Goal: Use online tool/utility: Utilize a website feature to perform a specific function

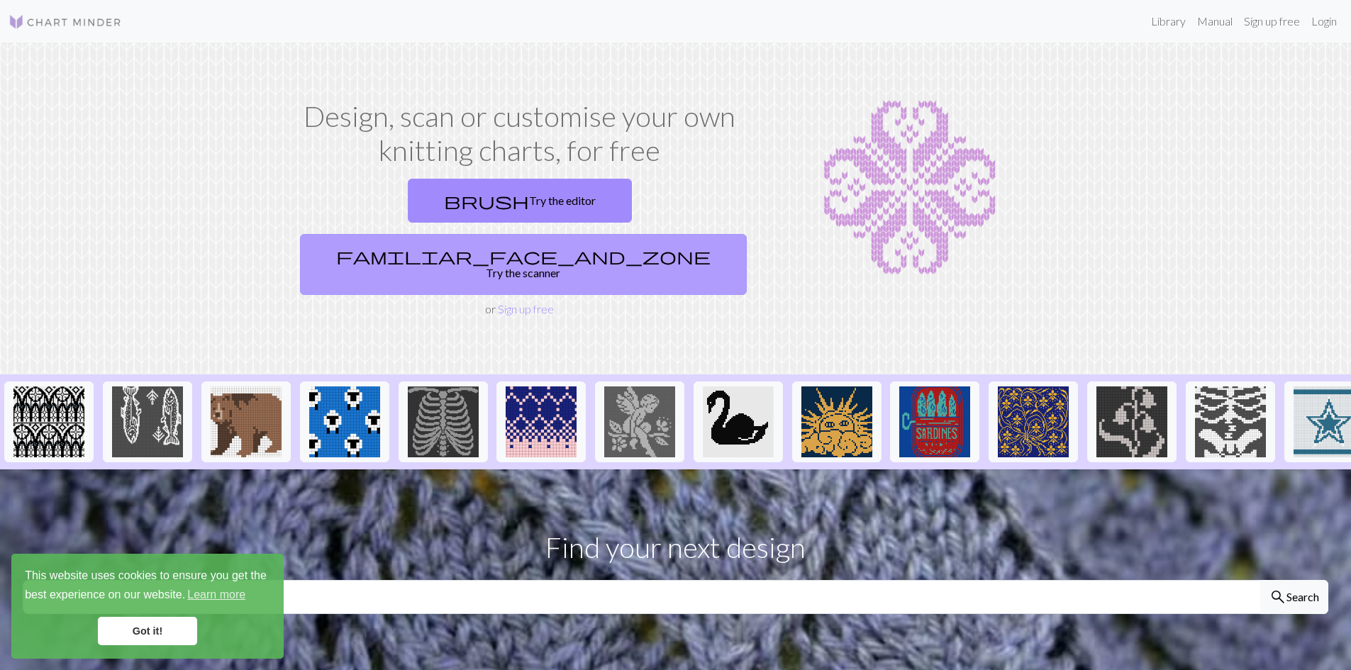
click at [652, 234] on link "familiar_face_and_zone Try the scanner" at bounding box center [523, 264] width 447 height 61
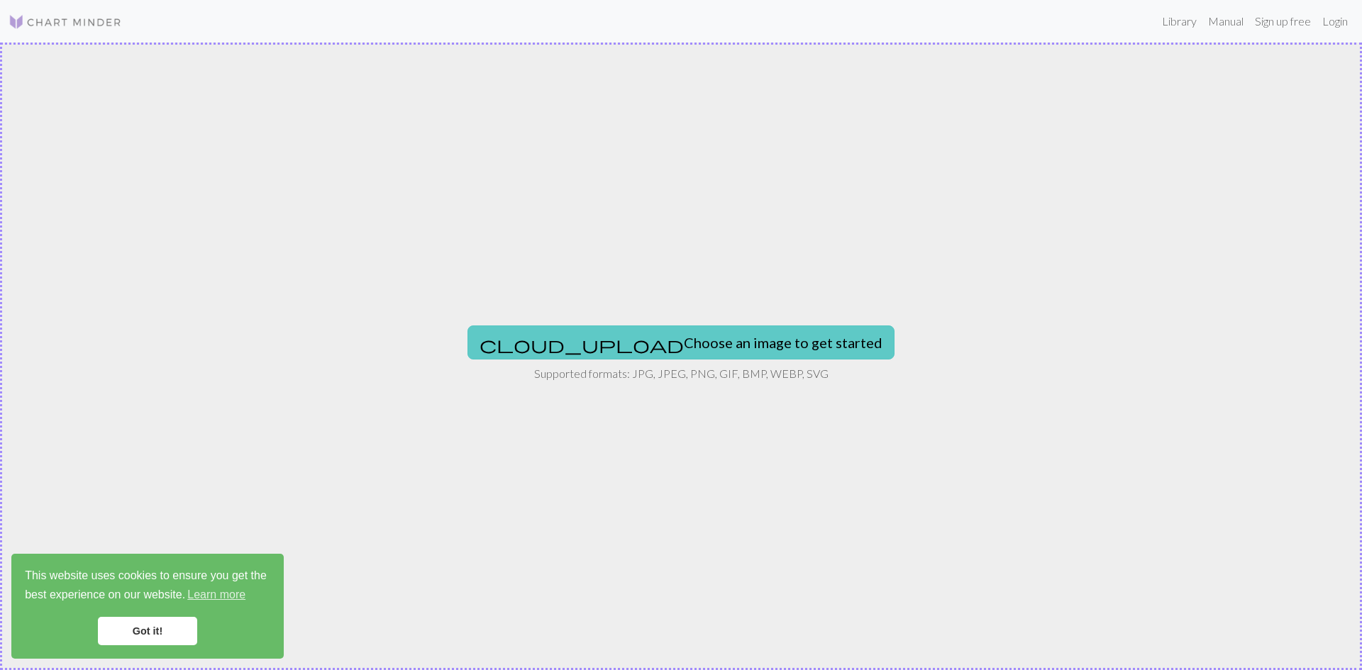
click at [654, 347] on button "cloud_upload Choose an image to get started" at bounding box center [680, 342] width 427 height 34
click at [727, 349] on button "cloud_upload Choose an image to get started" at bounding box center [680, 342] width 427 height 34
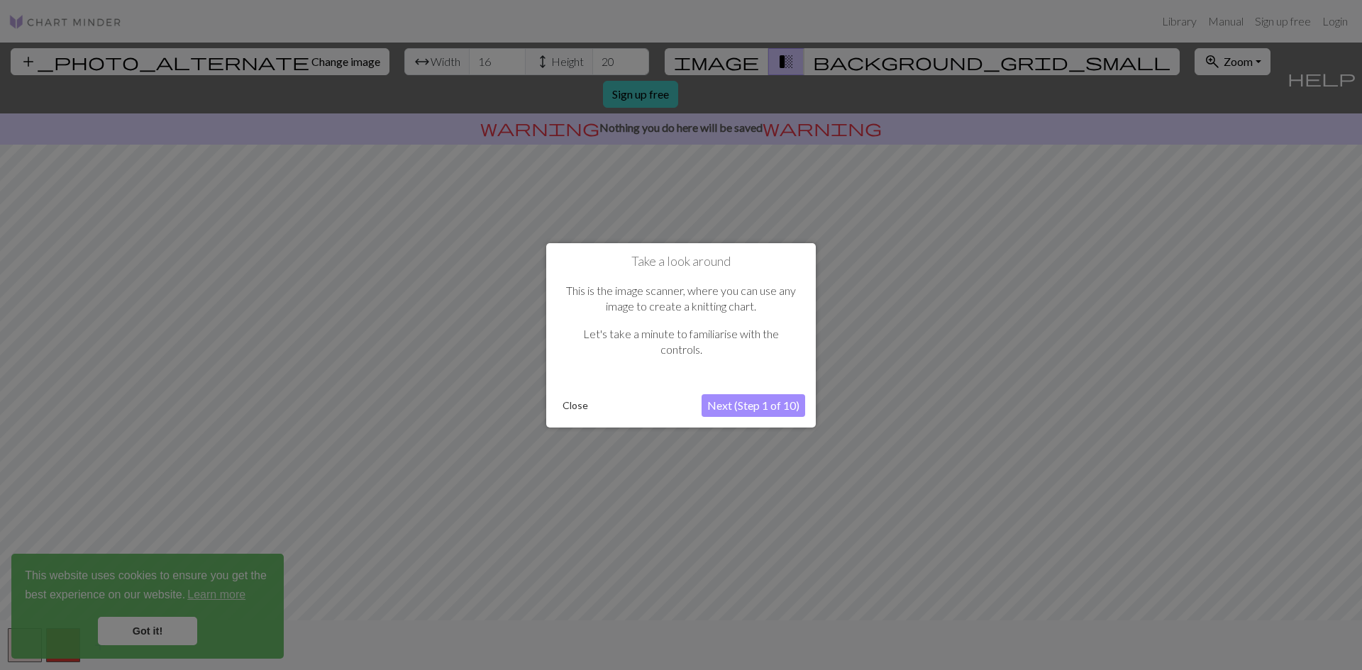
click at [760, 399] on button "Next (Step 1 of 10)" at bounding box center [753, 405] width 104 height 23
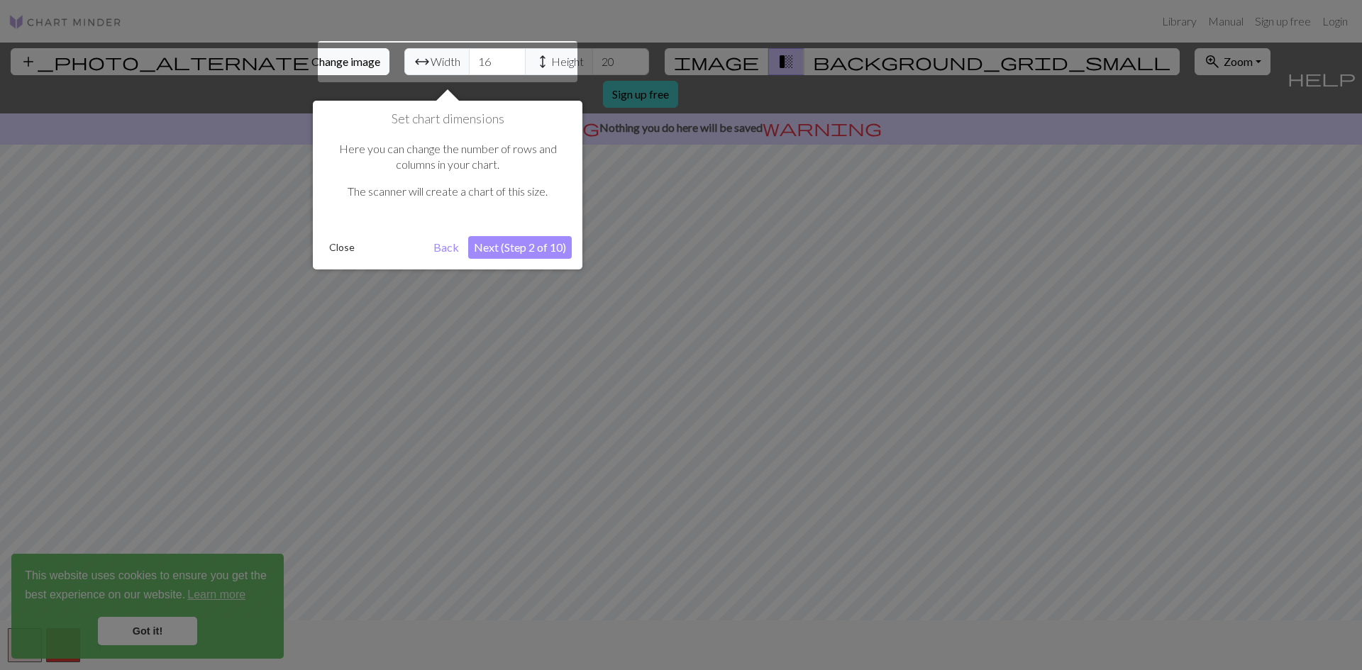
click at [516, 250] on button "Next (Step 2 of 10)" at bounding box center [520, 247] width 104 height 23
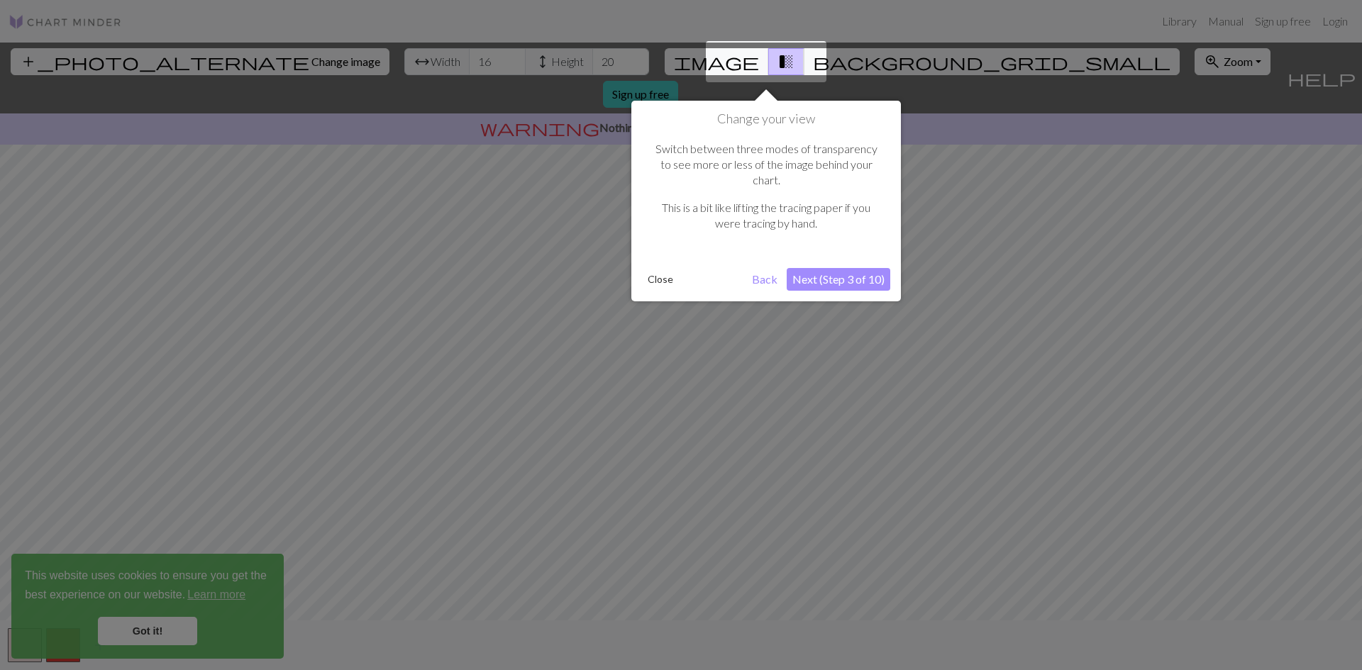
click at [811, 268] on button "Next (Step 3 of 10)" at bounding box center [838, 279] width 104 height 23
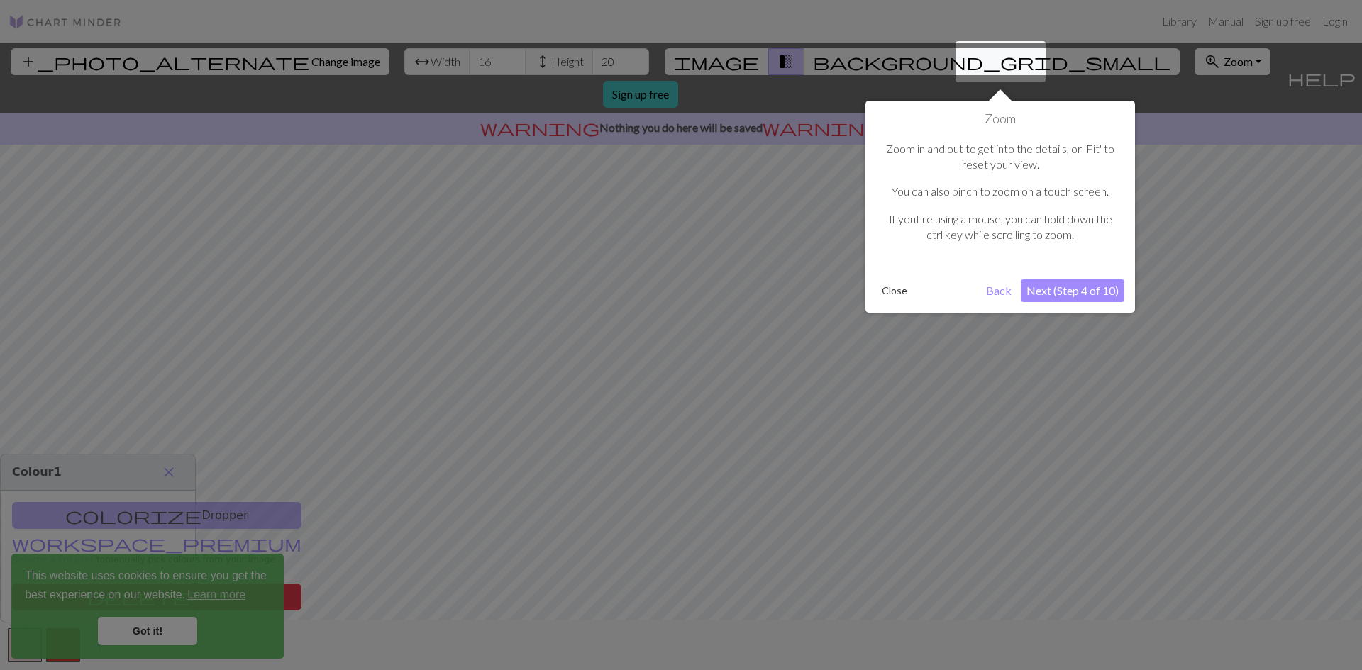
click at [1094, 296] on button "Next (Step 4 of 10)" at bounding box center [1072, 290] width 104 height 23
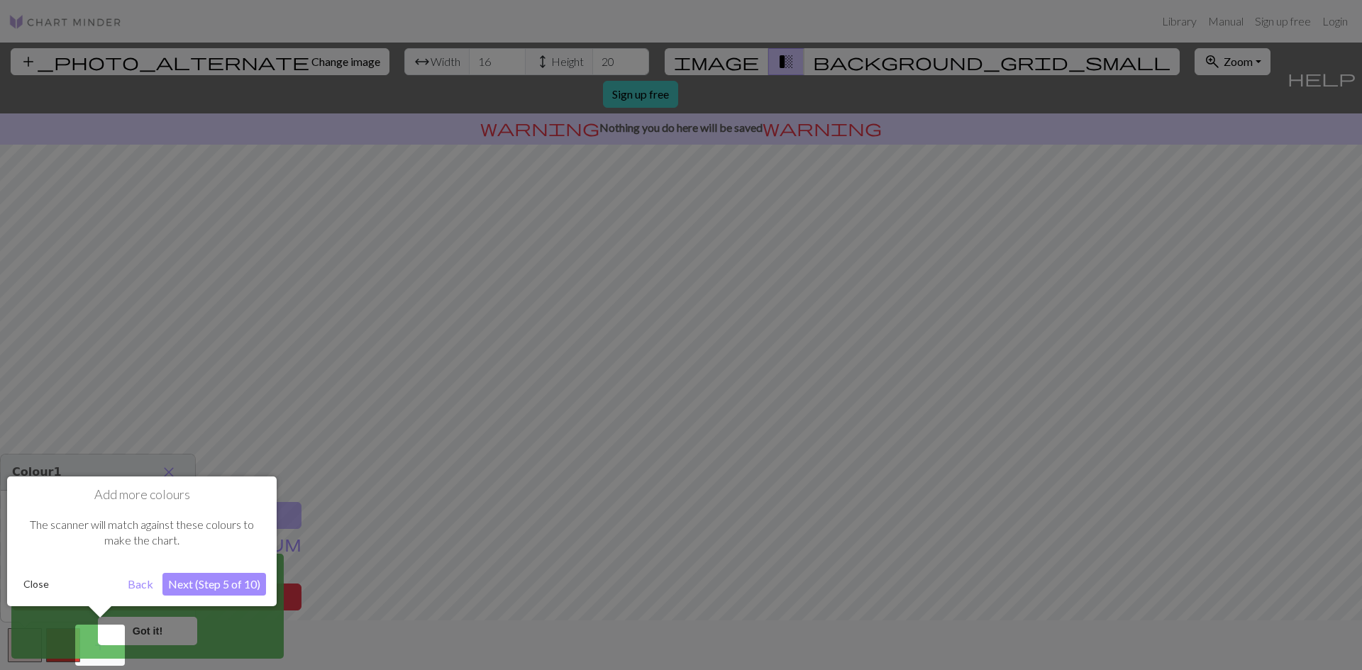
click at [235, 579] on button "Next (Step 5 of 10)" at bounding box center [214, 584] width 104 height 23
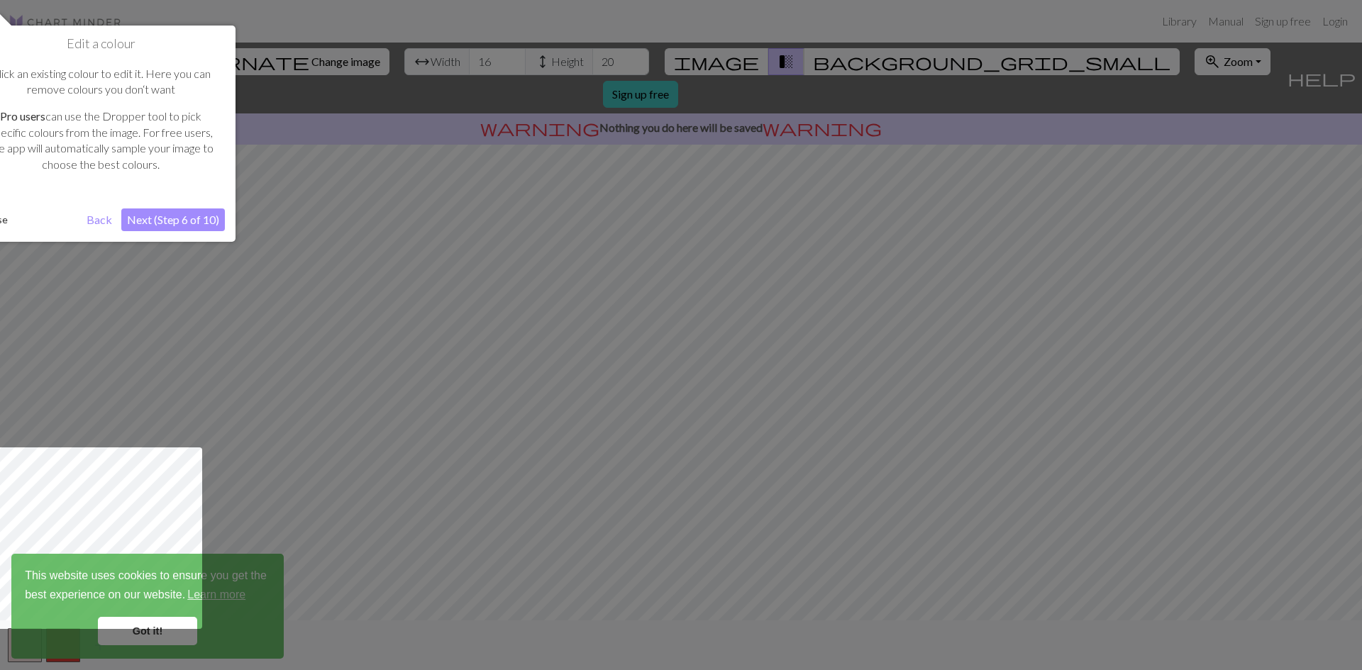
click at [195, 216] on button "Next (Step 6 of 10)" at bounding box center [173, 219] width 104 height 23
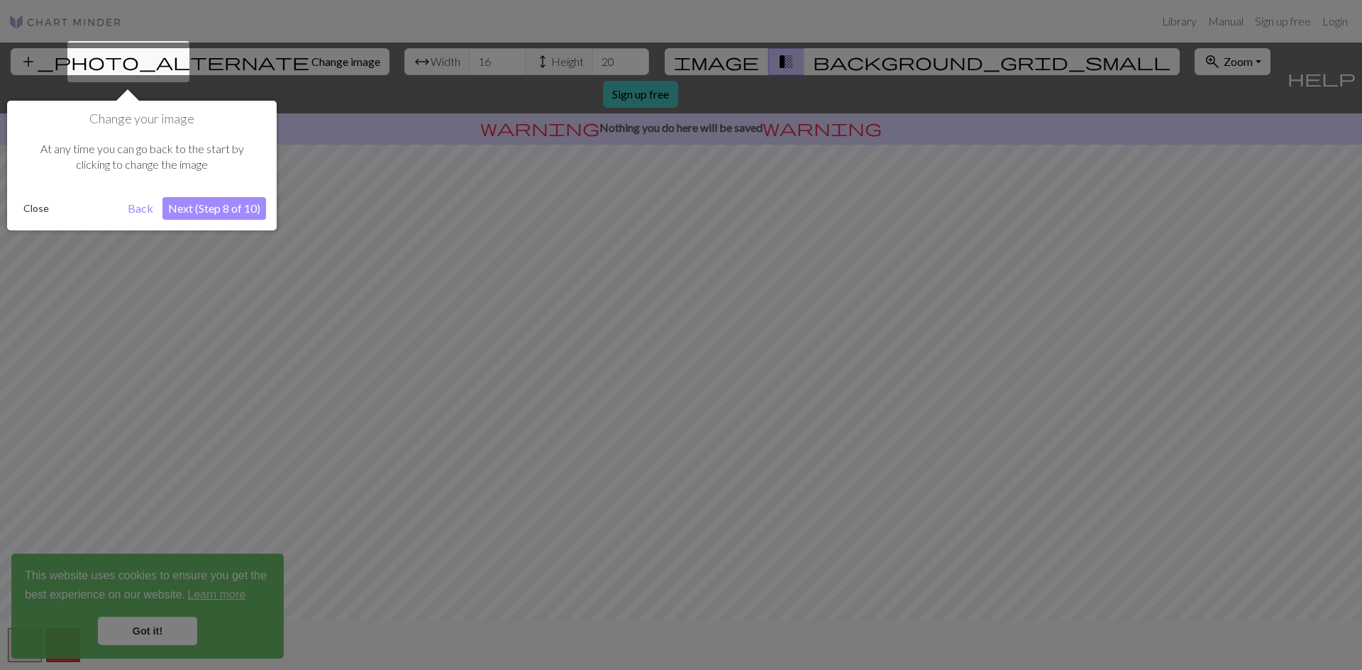
click at [208, 210] on button "Next (Step 8 of 10)" at bounding box center [214, 208] width 104 height 23
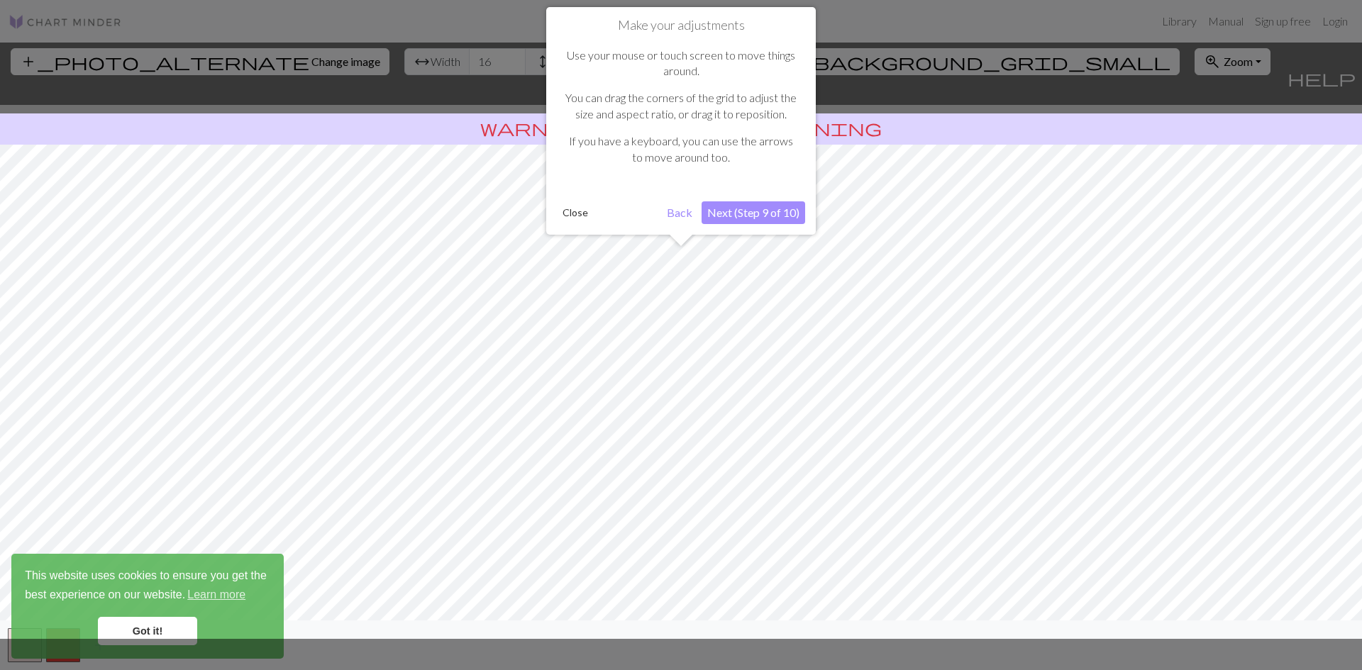
click at [774, 208] on button "Next (Step 9 of 10)" at bounding box center [753, 212] width 104 height 23
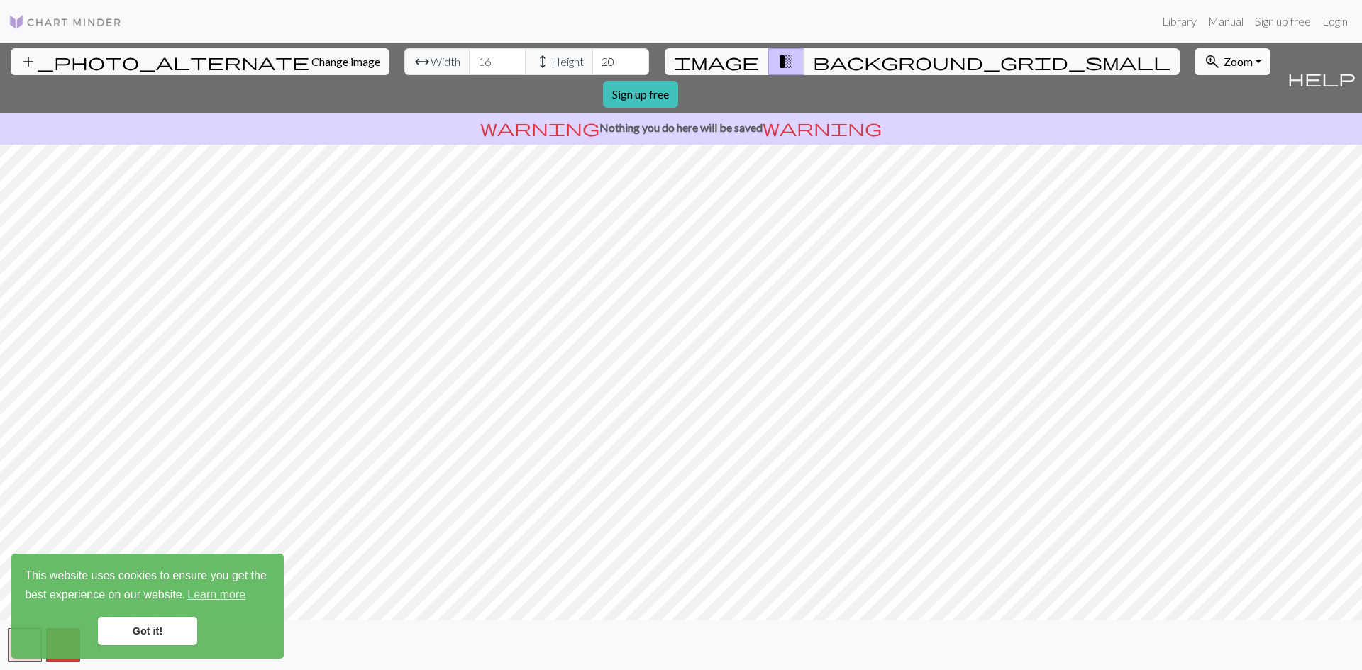
click at [430, 64] on span "Width" at bounding box center [445, 61] width 30 height 17
click at [469, 57] on input "17" at bounding box center [497, 61] width 57 height 27
click at [469, 57] on input "18" at bounding box center [497, 61] width 57 height 27
click at [469, 57] on input "19" at bounding box center [497, 61] width 57 height 27
click at [469, 57] on input "20" at bounding box center [497, 61] width 57 height 27
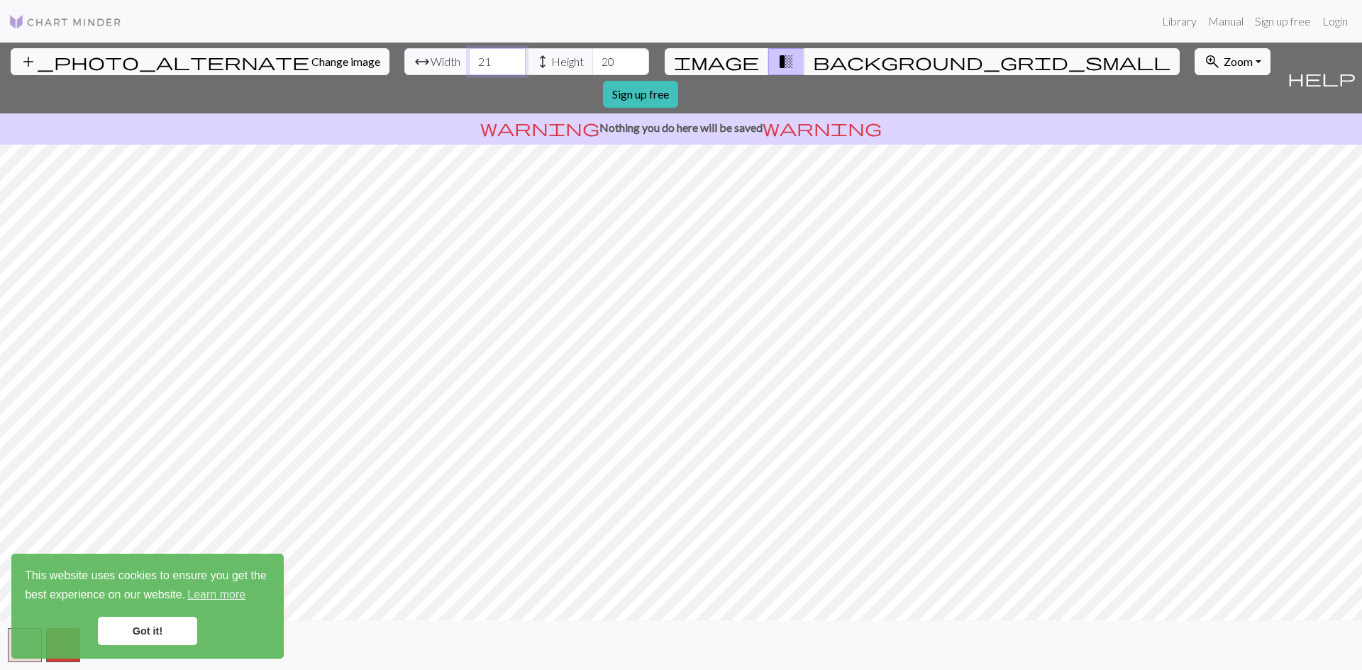
click at [469, 57] on input "21" at bounding box center [497, 61] width 57 height 27
click at [469, 57] on input "22" at bounding box center [497, 61] width 57 height 27
type input "23"
click at [469, 55] on input "23" at bounding box center [497, 61] width 57 height 27
click at [534, 55] on span "height" at bounding box center [542, 62] width 17 height 20
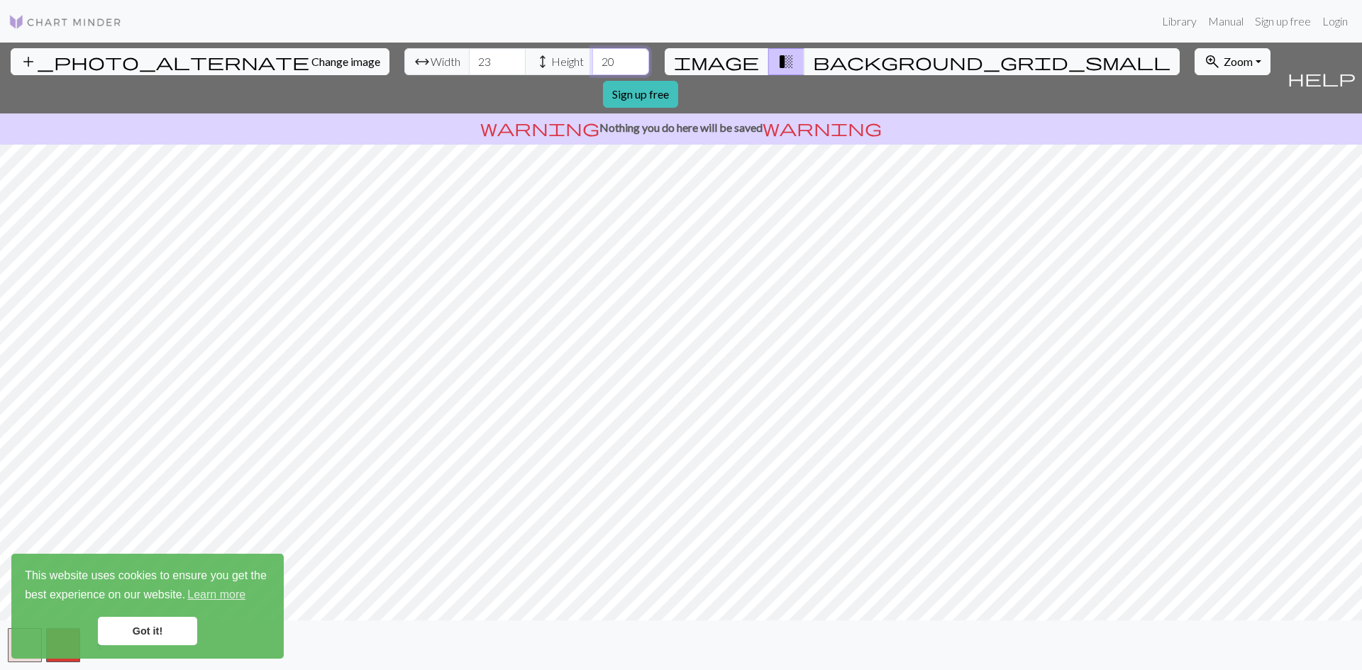
click at [592, 62] on input "20" at bounding box center [620, 61] width 57 height 27
click at [592, 56] on input "21" at bounding box center [620, 61] width 57 height 27
click at [592, 56] on input "22" at bounding box center [620, 61] width 57 height 27
click at [592, 56] on input "23" at bounding box center [620, 61] width 57 height 27
click at [592, 56] on input "24" at bounding box center [620, 61] width 57 height 27
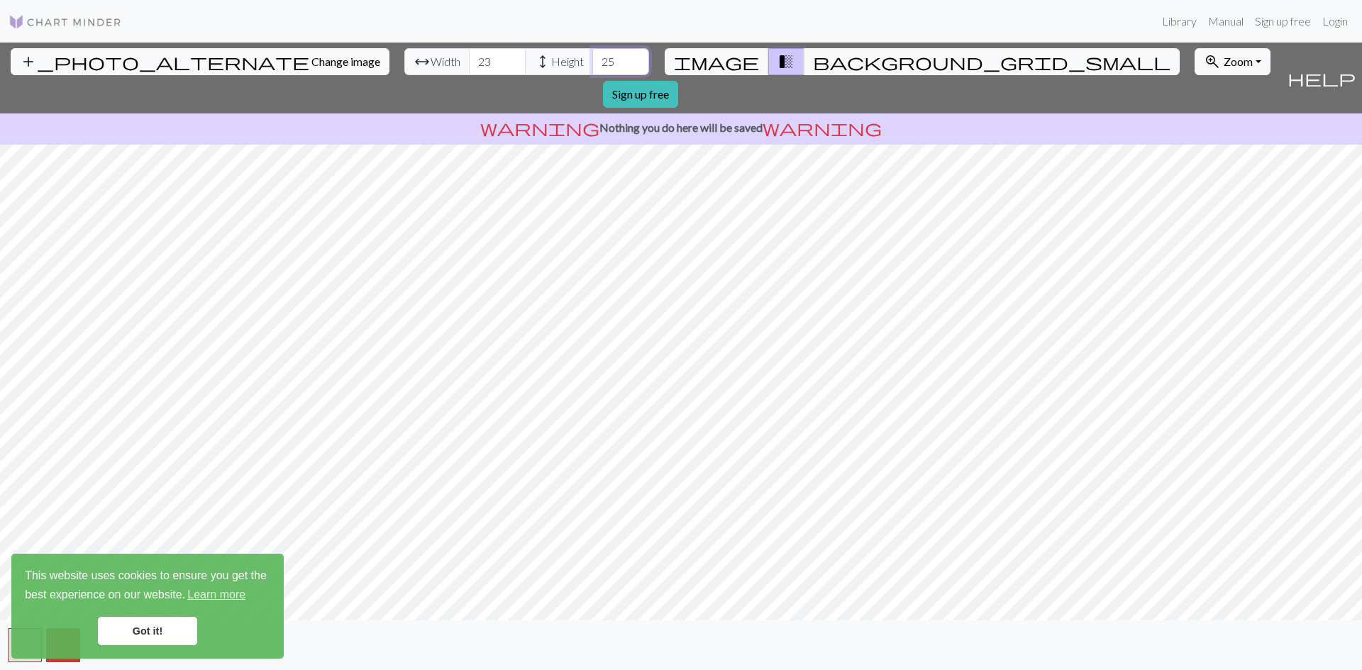
click at [592, 56] on input "25" at bounding box center [620, 61] width 57 height 27
type input "28"
click at [592, 56] on input "28" at bounding box center [620, 61] width 57 height 27
click at [813, 67] on span "background_grid_small" at bounding box center [991, 62] width 357 height 20
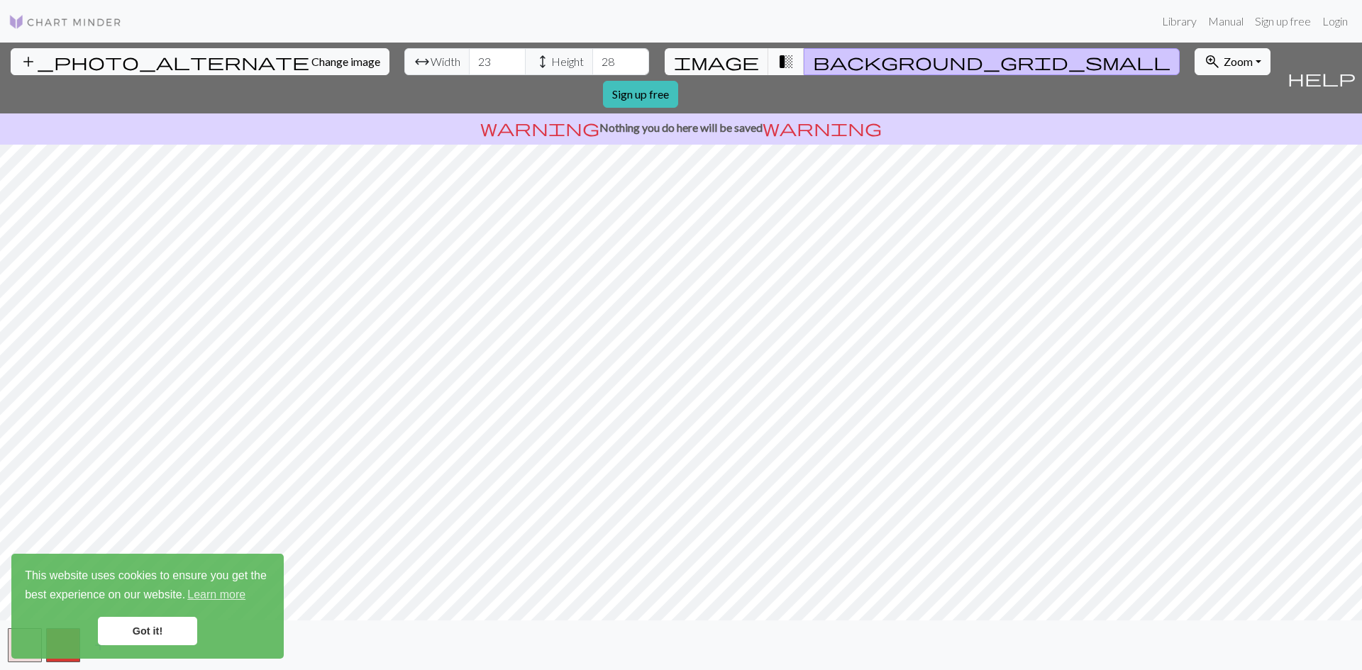
click at [777, 66] on span "transition_fade" at bounding box center [785, 62] width 17 height 20
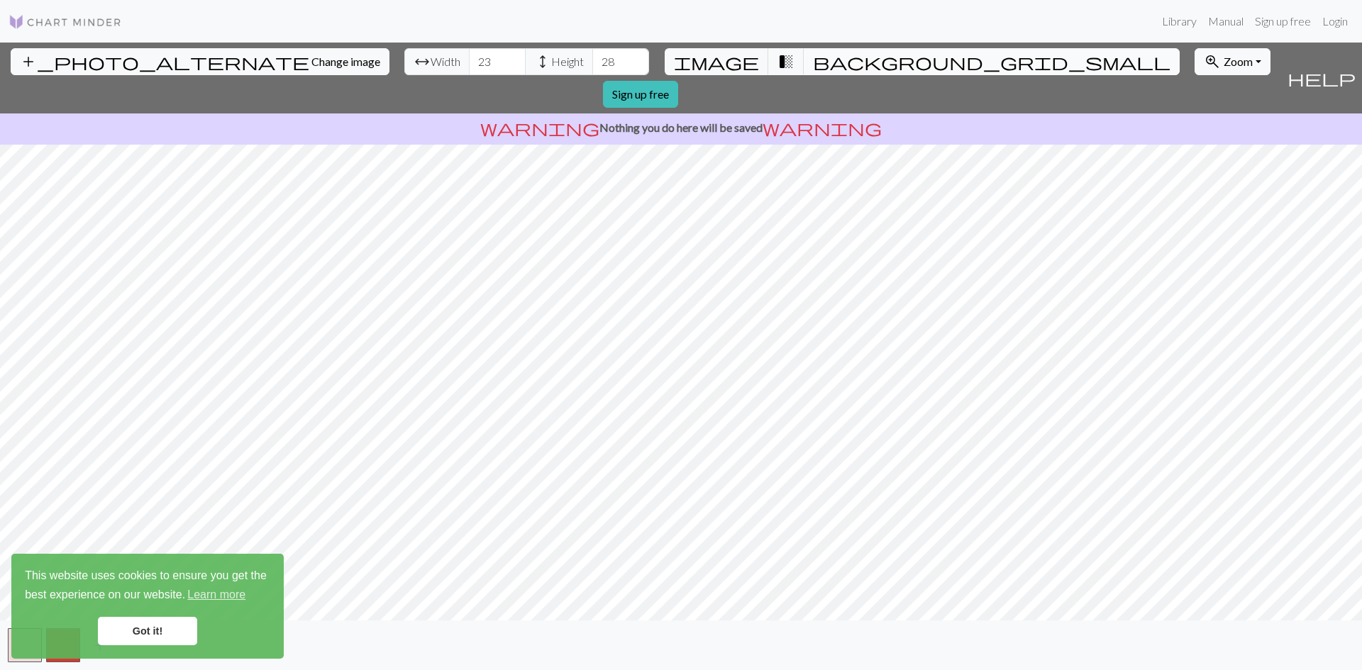
click at [813, 61] on span "background_grid_small" at bounding box center [991, 62] width 357 height 20
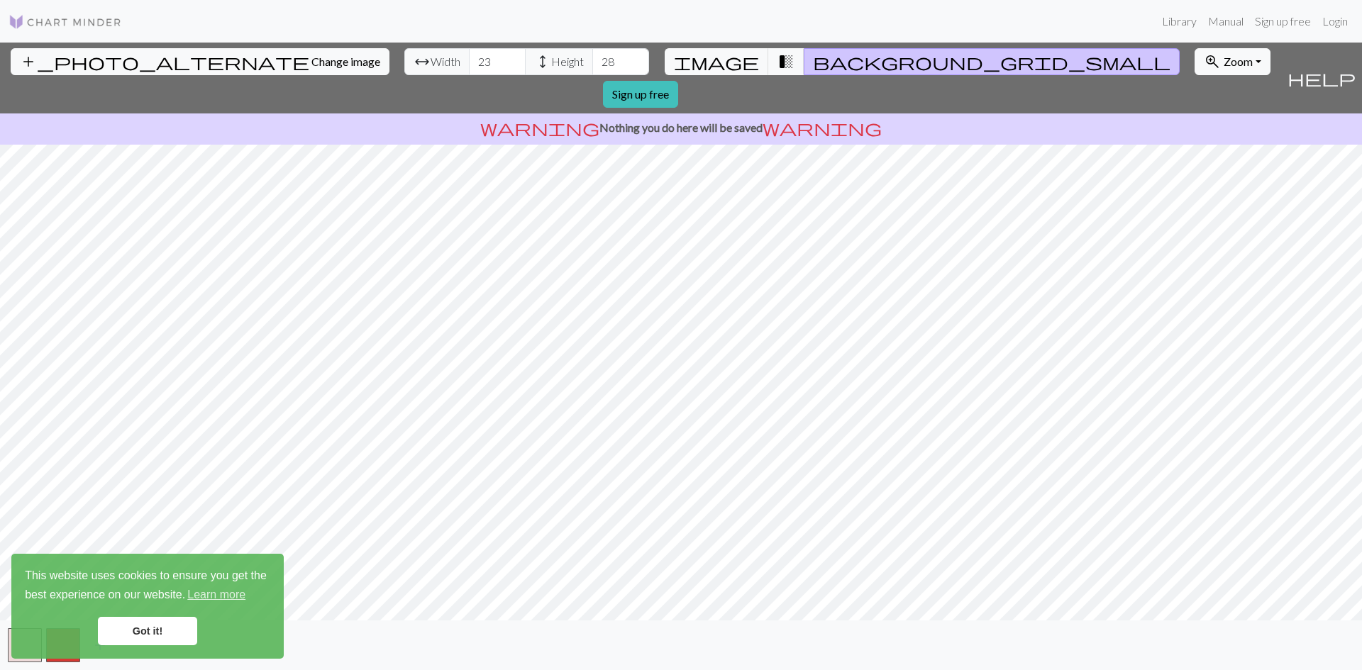
click at [166, 630] on link "Got it!" at bounding box center [147, 631] width 99 height 28
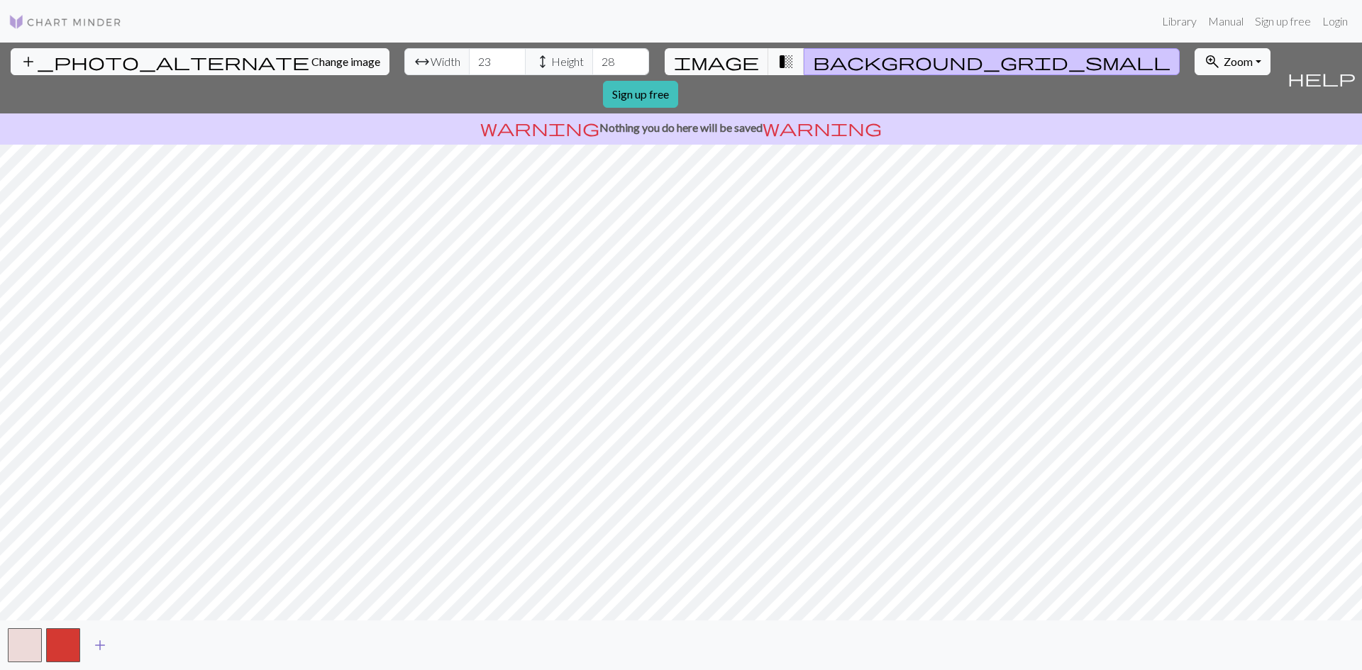
click at [99, 645] on span "add" at bounding box center [99, 645] width 17 height 20
click at [138, 646] on span "add" at bounding box center [138, 645] width 17 height 20
click at [179, 647] on span "add" at bounding box center [176, 645] width 17 height 20
click at [215, 645] on span "add" at bounding box center [214, 645] width 17 height 20
click at [215, 645] on button "button" at bounding box center [216, 645] width 34 height 34
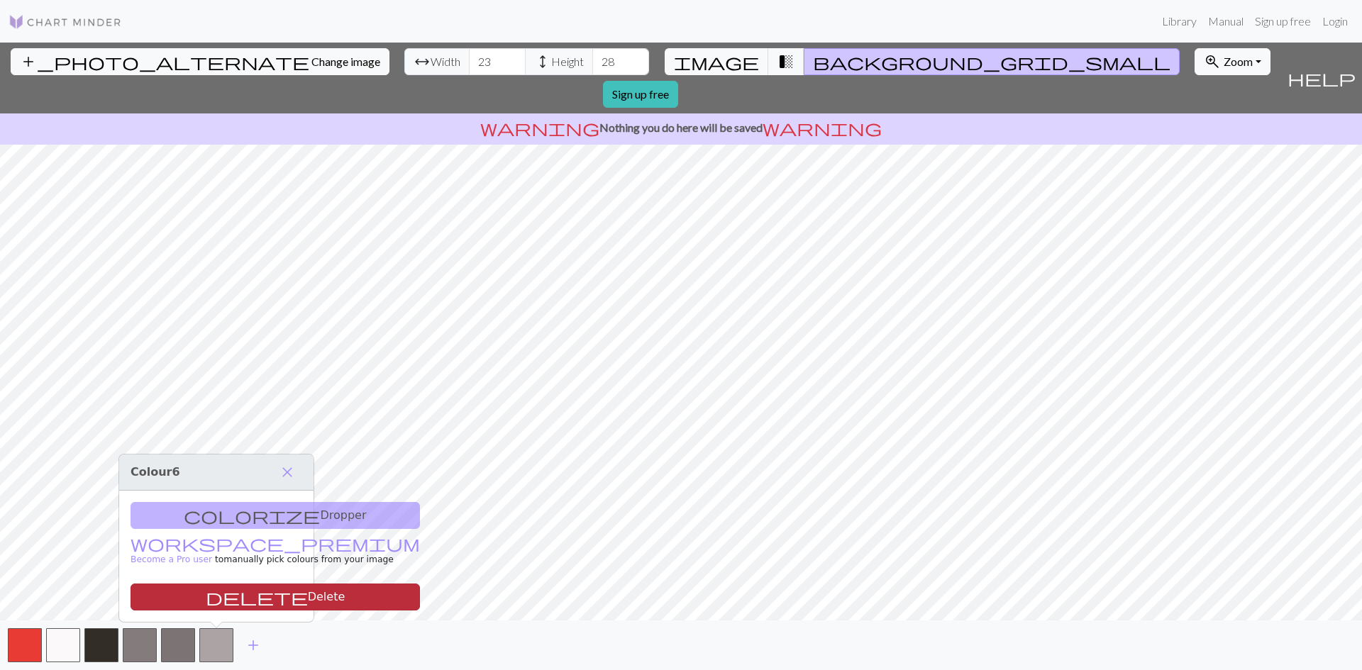
click at [221, 599] on button "delete Delete" at bounding box center [274, 597] width 289 height 27
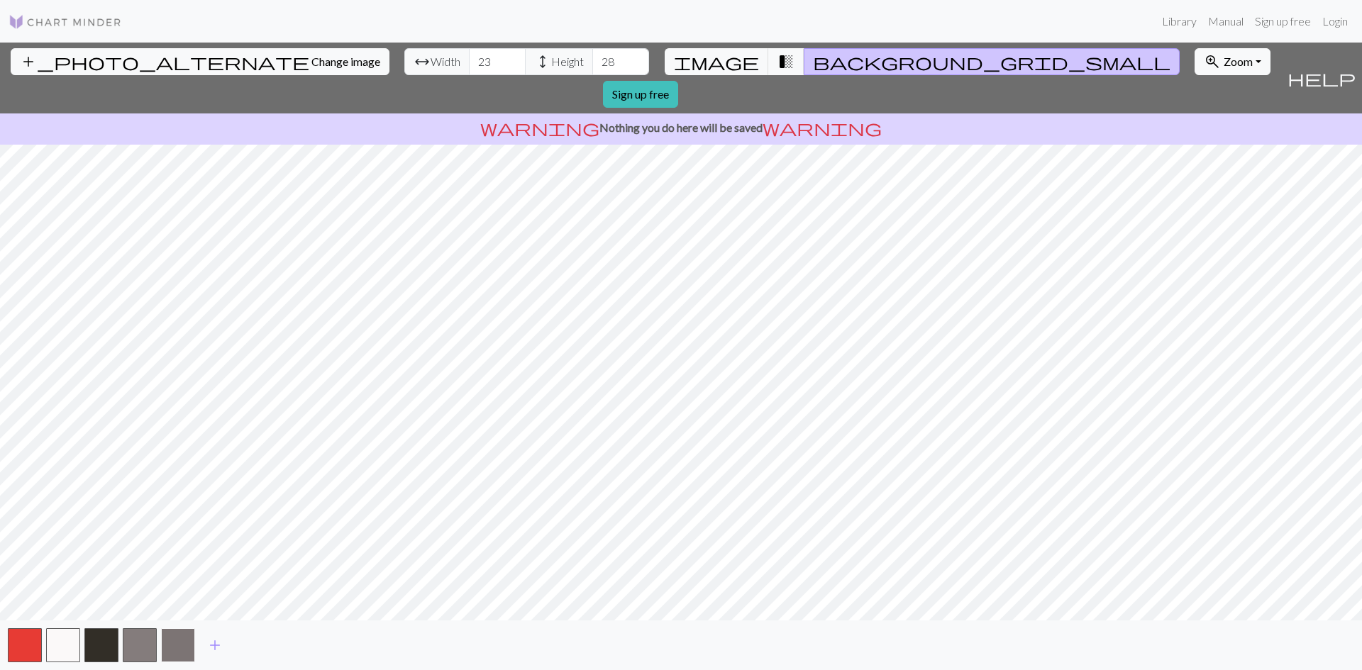
click at [184, 647] on button "button" at bounding box center [178, 645] width 34 height 34
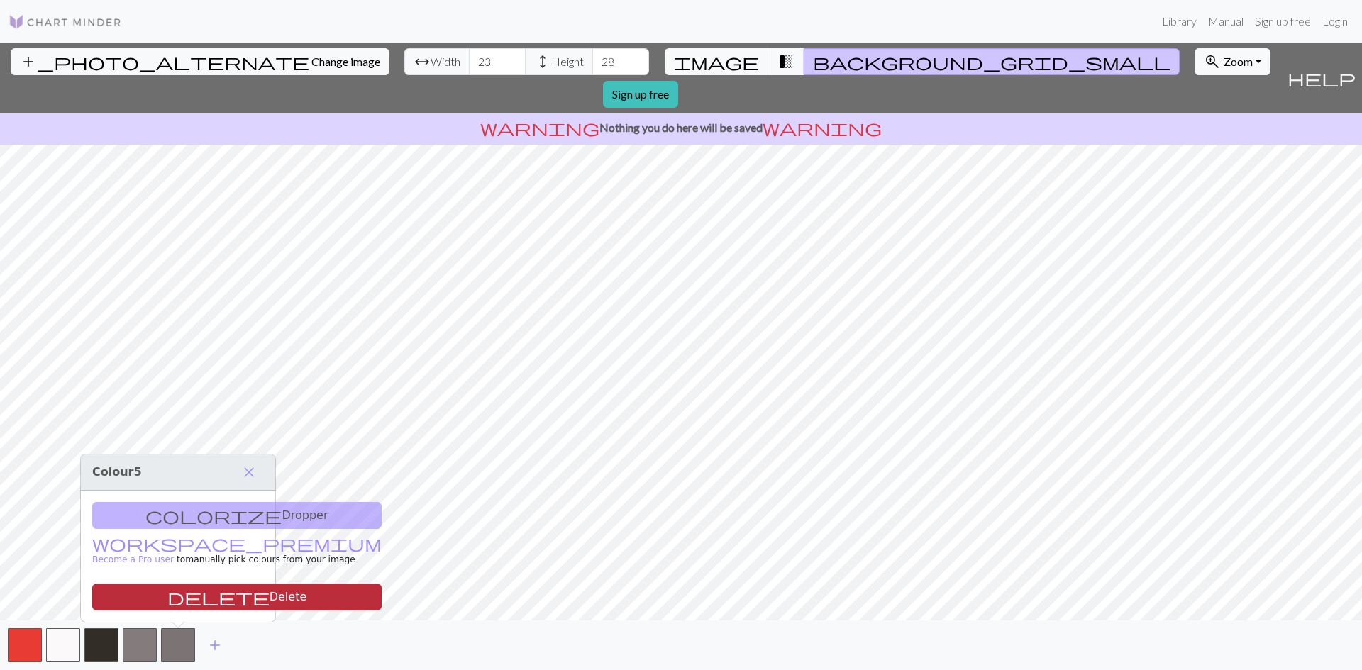
click at [188, 601] on button "delete Delete" at bounding box center [236, 597] width 289 height 27
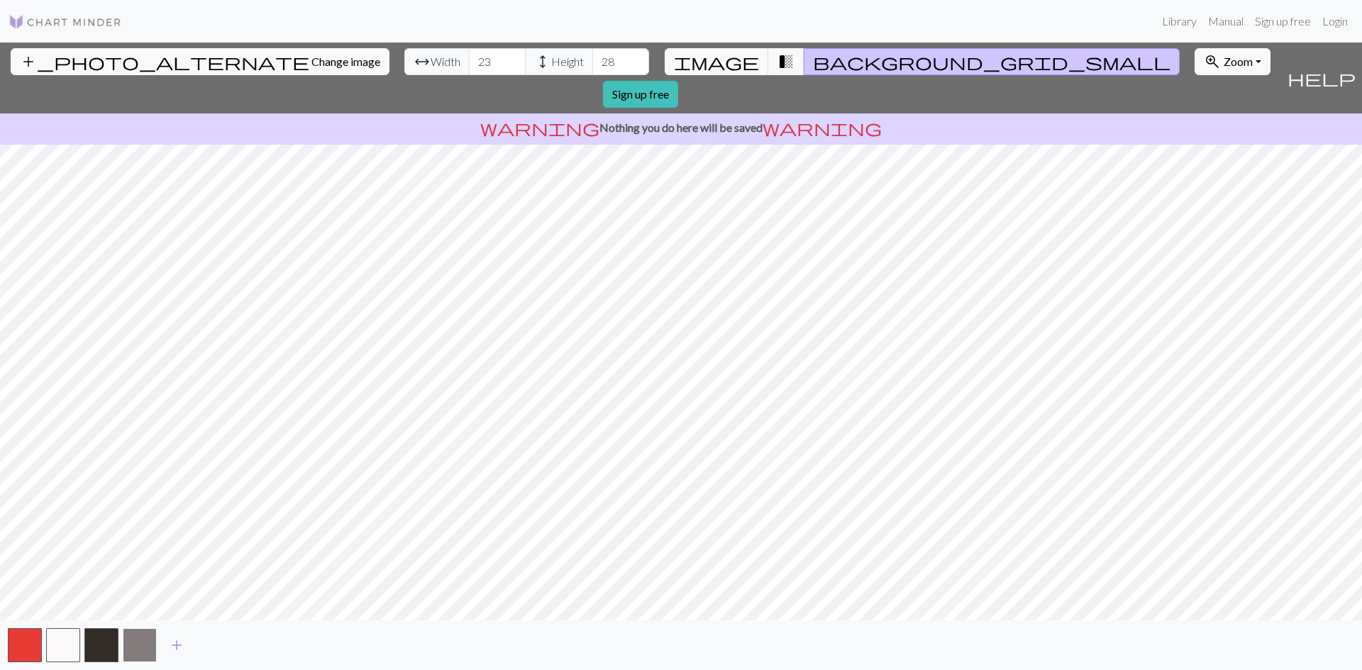
click at [139, 655] on button "button" at bounding box center [140, 645] width 34 height 34
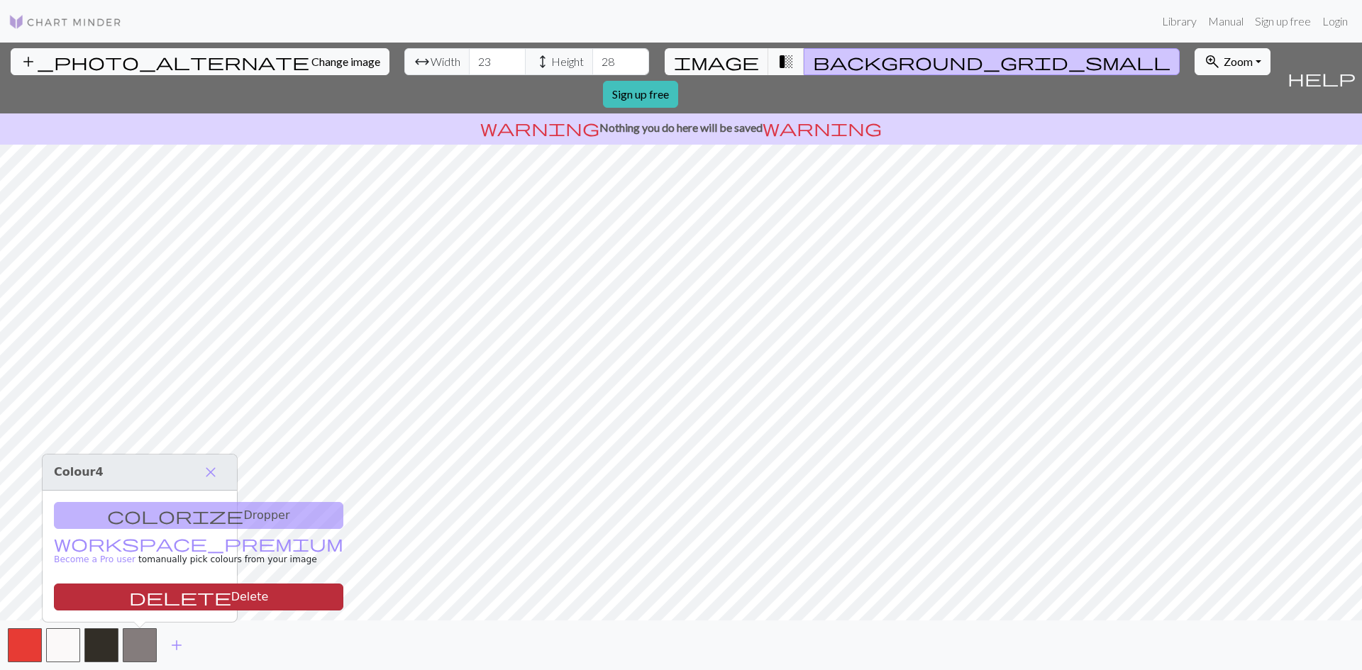
click at [147, 594] on button "delete Delete" at bounding box center [198, 597] width 289 height 27
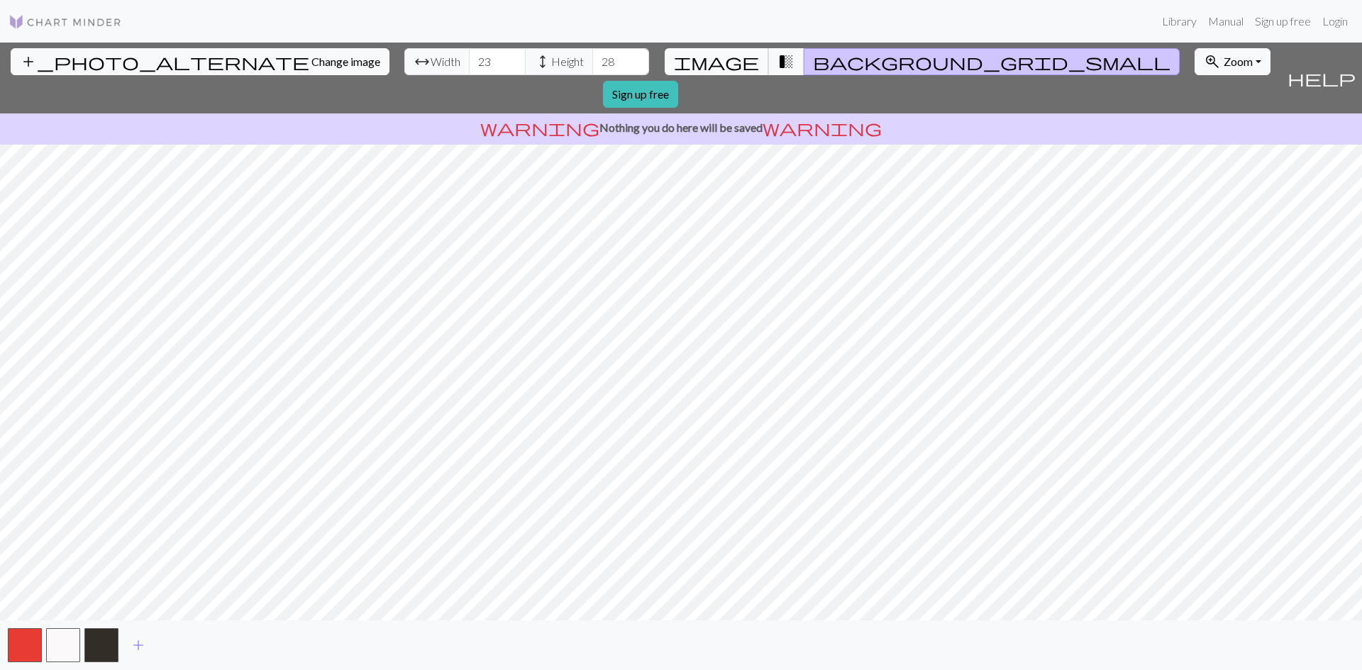
click at [735, 62] on span "image" at bounding box center [716, 62] width 85 height 20
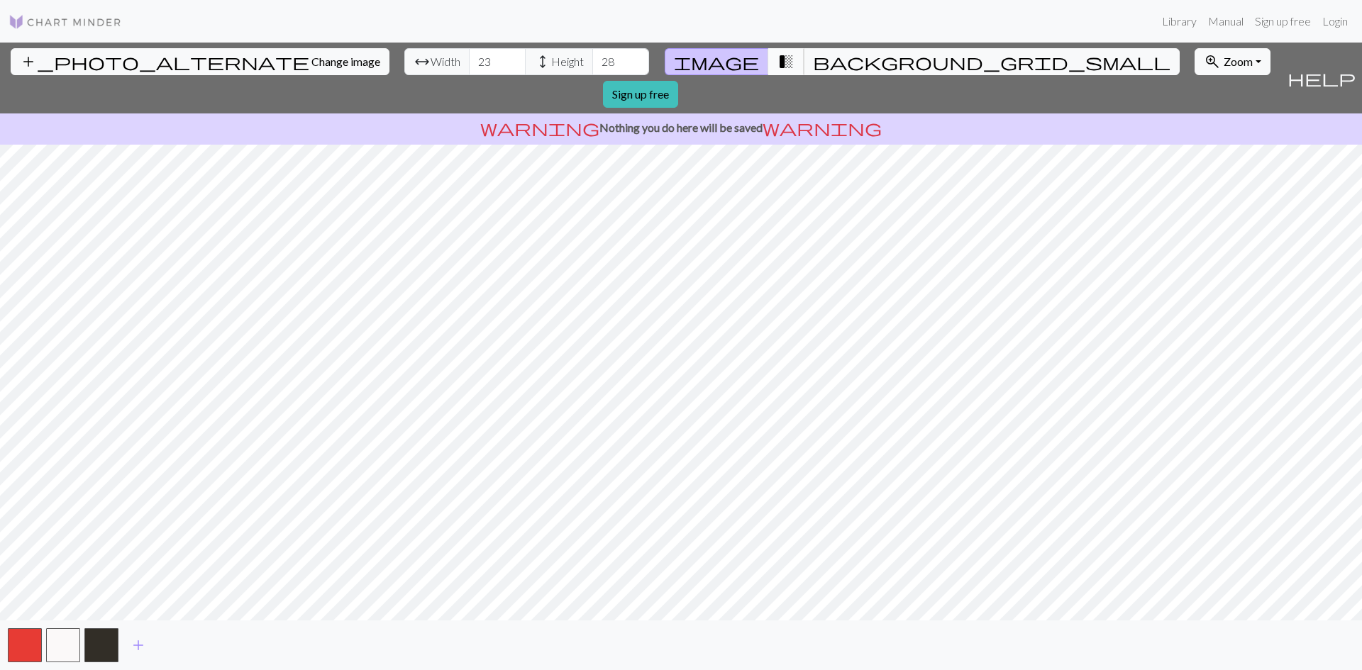
click at [777, 68] on span "transition_fade" at bounding box center [785, 62] width 17 height 20
click at [469, 57] on input "24" at bounding box center [497, 61] width 57 height 27
click at [469, 57] on input "25" at bounding box center [497, 61] width 57 height 27
click at [469, 57] on input "26" at bounding box center [497, 61] width 57 height 27
click at [469, 57] on input "27" at bounding box center [497, 61] width 57 height 27
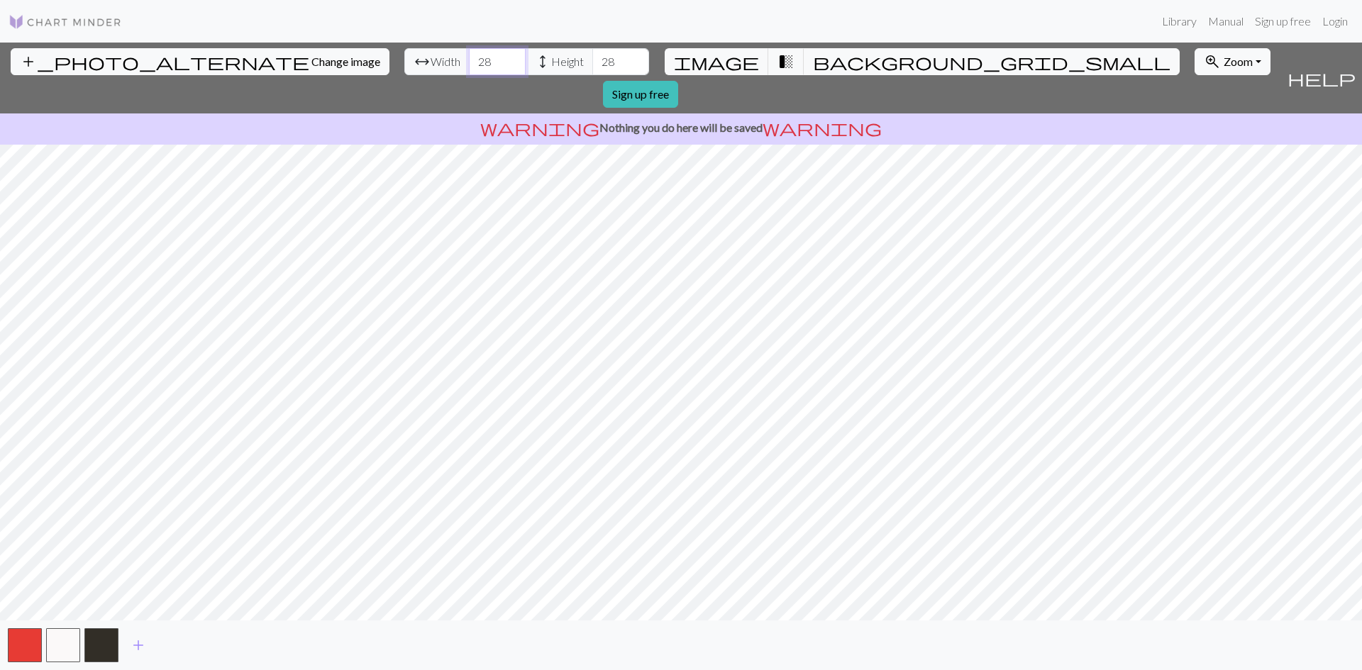
click at [469, 57] on input "28" at bounding box center [497, 61] width 57 height 27
click at [469, 57] on input "29" at bounding box center [497, 61] width 57 height 27
click at [469, 57] on input "30" at bounding box center [497, 61] width 57 height 27
click at [469, 57] on input "31" at bounding box center [497, 61] width 57 height 27
click at [469, 57] on input "32" at bounding box center [497, 61] width 57 height 27
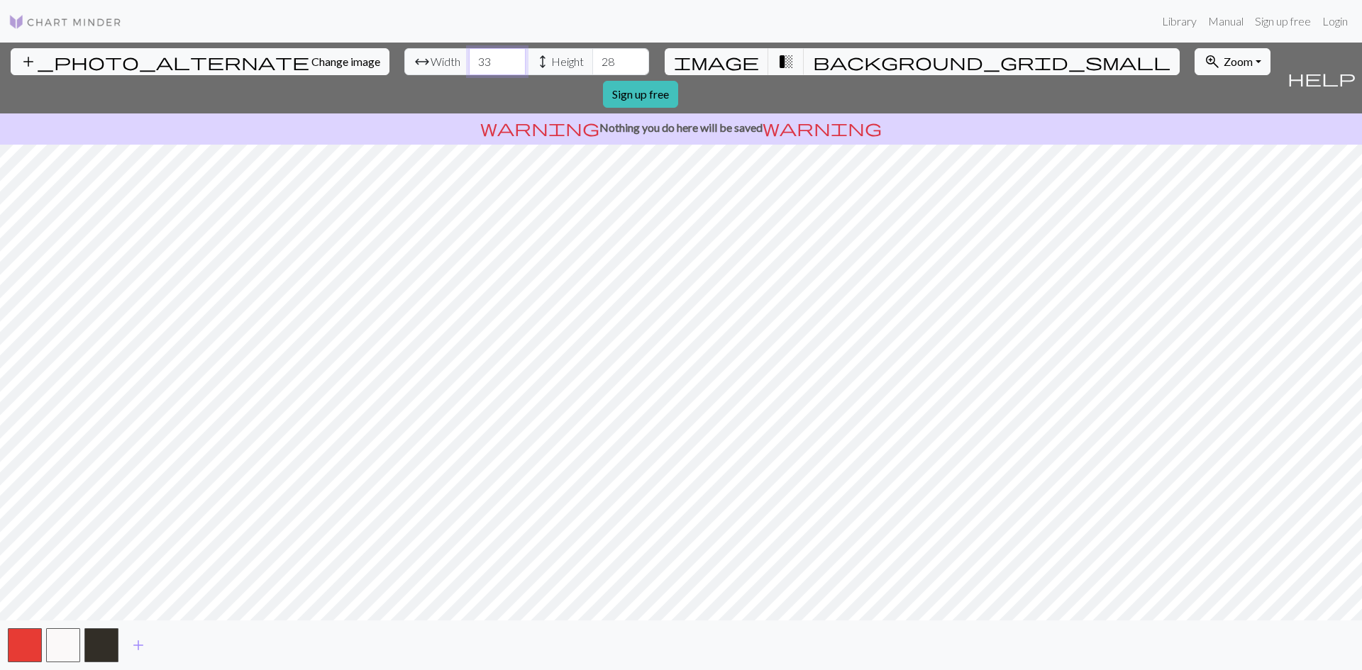
click at [469, 57] on input "33" at bounding box center [497, 61] width 57 height 27
click at [469, 57] on input "34" at bounding box center [497, 61] width 57 height 27
click at [469, 57] on input "35" at bounding box center [497, 61] width 57 height 27
type input "36"
click at [469, 57] on input "36" at bounding box center [497, 61] width 57 height 27
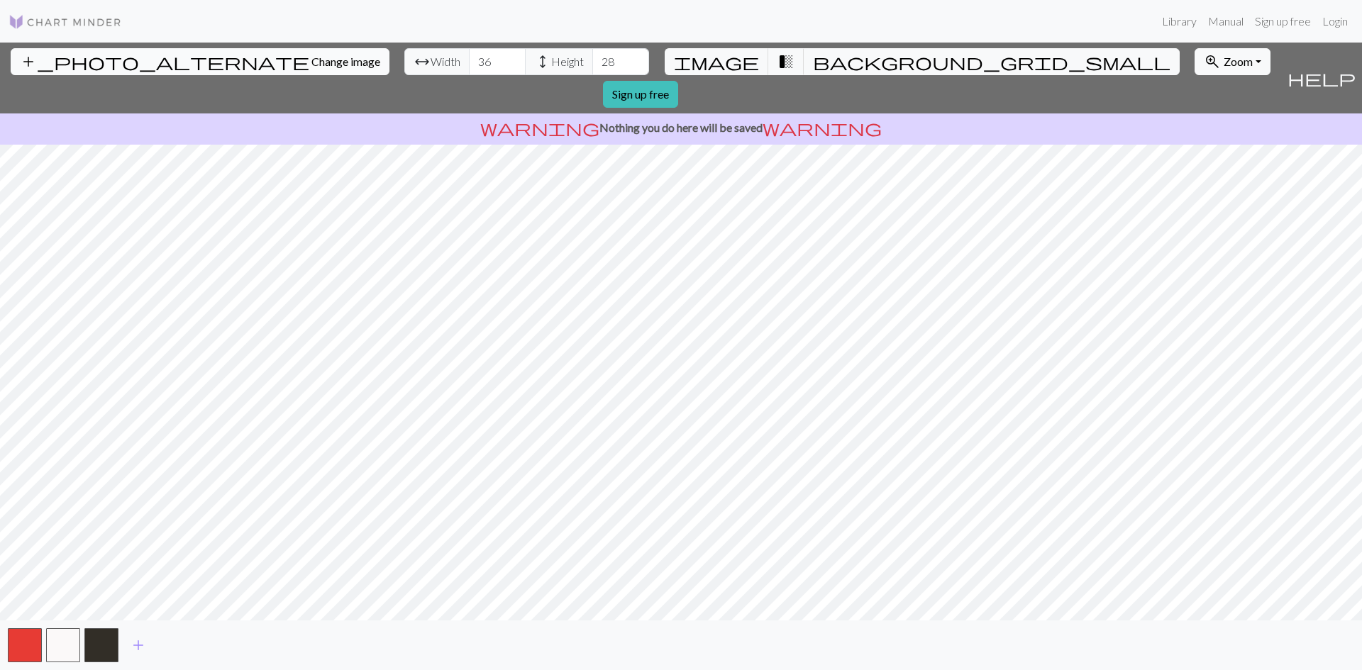
click at [311, 61] on span "Change image" at bounding box center [345, 61] width 69 height 13
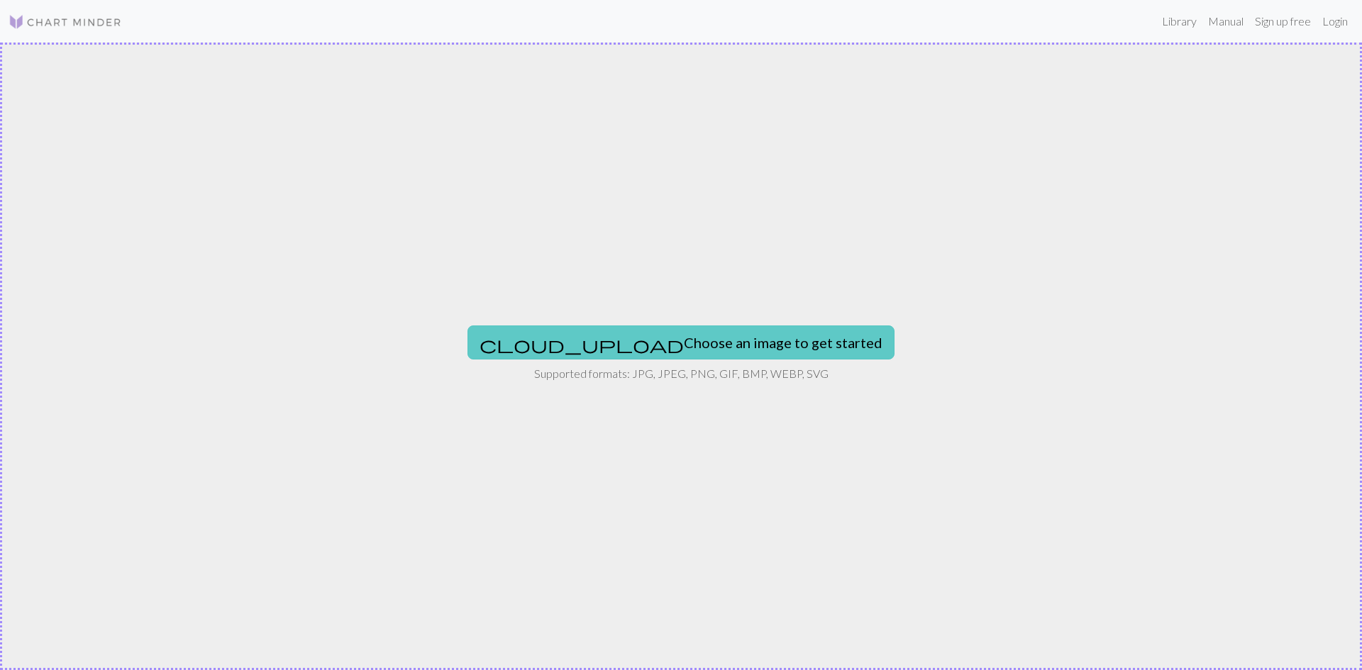
click at [668, 339] on button "cloud_upload Choose an image to get started" at bounding box center [680, 342] width 427 height 34
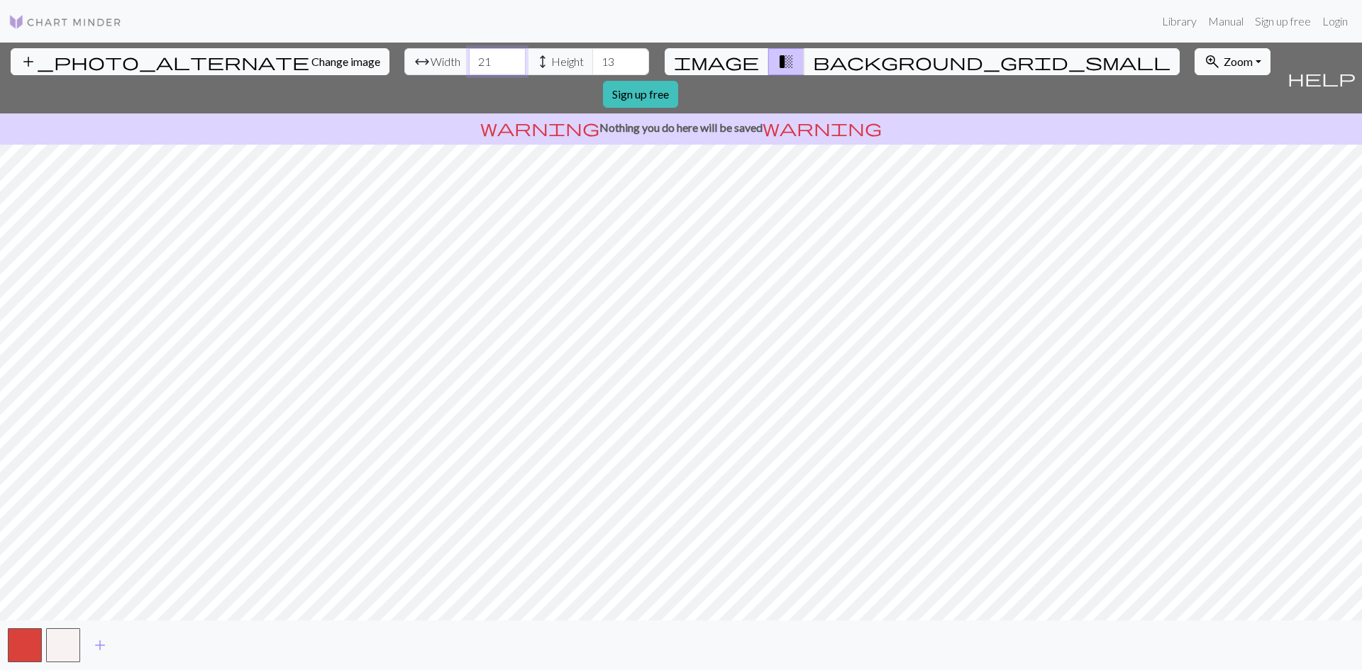
click at [469, 55] on input "21" at bounding box center [497, 61] width 57 height 27
click at [469, 55] on input "22" at bounding box center [497, 61] width 57 height 27
click at [469, 55] on input "23" at bounding box center [497, 61] width 57 height 27
click at [469, 55] on input "24" at bounding box center [497, 61] width 57 height 27
click at [469, 55] on input "25" at bounding box center [497, 61] width 57 height 27
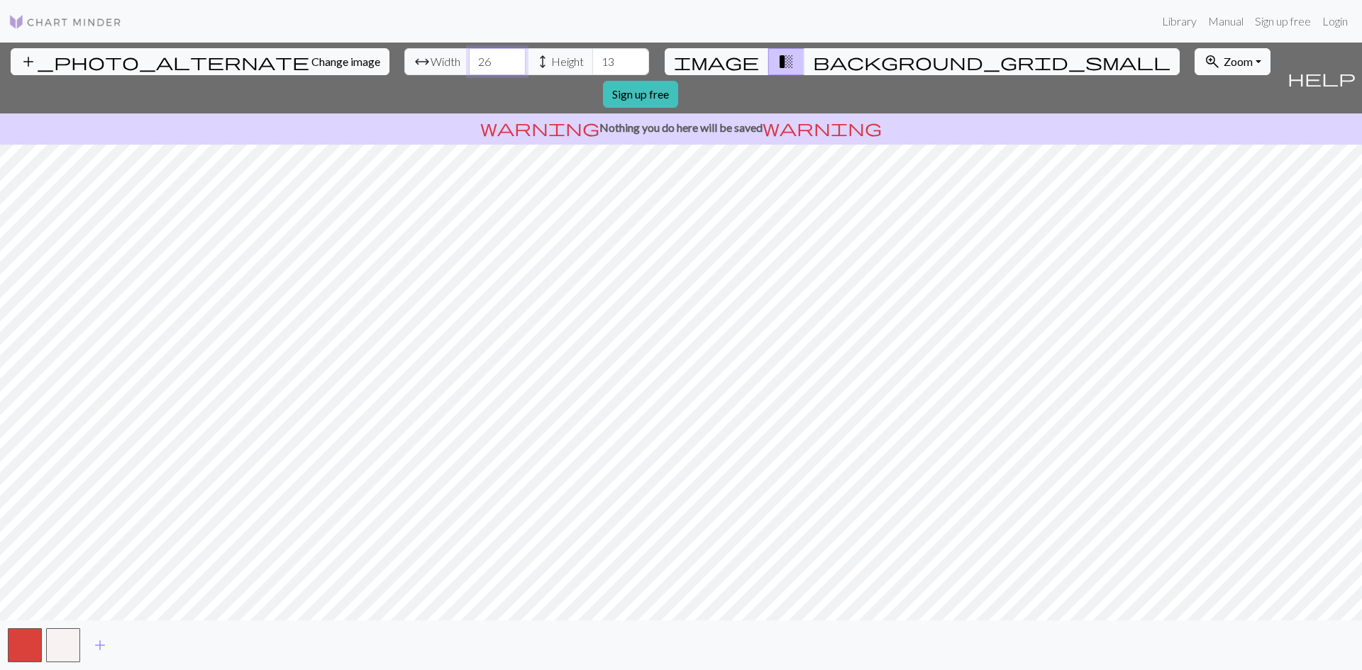
click at [469, 55] on input "26" at bounding box center [497, 61] width 57 height 27
click at [469, 55] on input "27" at bounding box center [497, 61] width 57 height 27
click at [469, 55] on input "28" at bounding box center [497, 61] width 57 height 27
type input "29"
click at [469, 55] on input "29" at bounding box center [497, 61] width 57 height 27
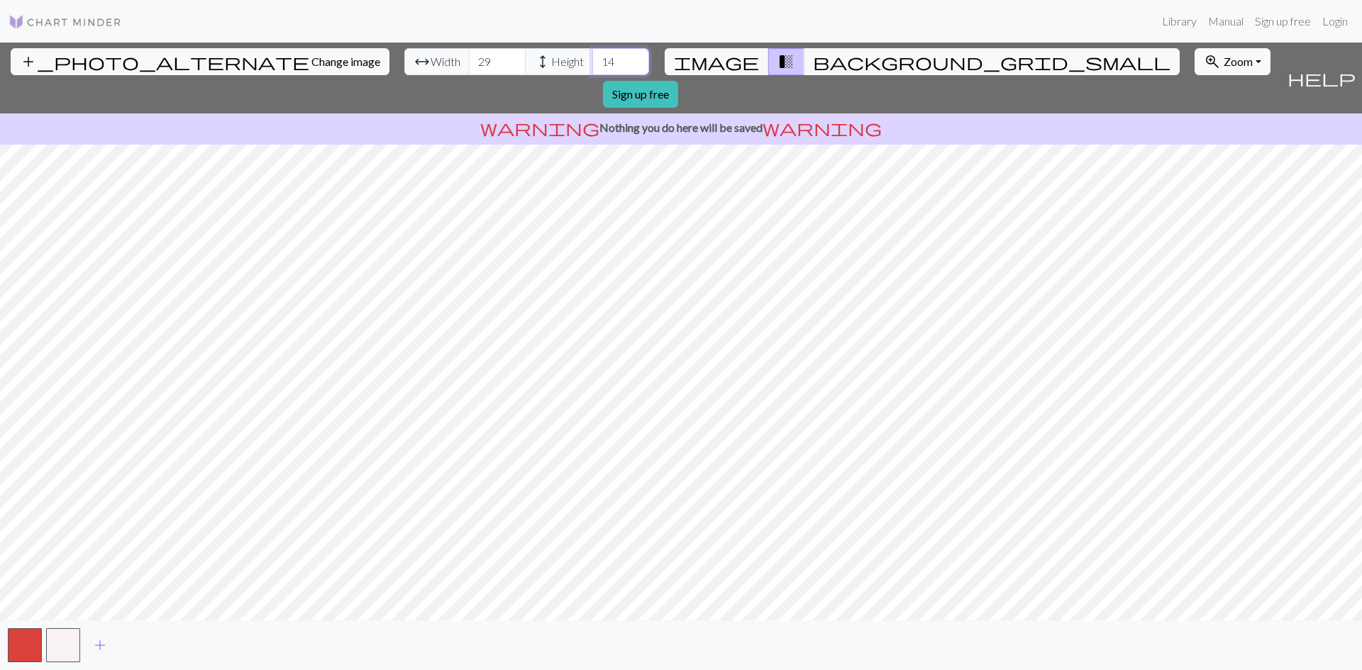
click at [592, 58] on input "14" at bounding box center [620, 61] width 57 height 27
click at [592, 58] on input "15" at bounding box center [620, 61] width 57 height 27
click at [592, 58] on input "16" at bounding box center [620, 61] width 57 height 27
click at [592, 57] on input "17" at bounding box center [620, 61] width 57 height 27
click at [592, 57] on input "18" at bounding box center [620, 61] width 57 height 27
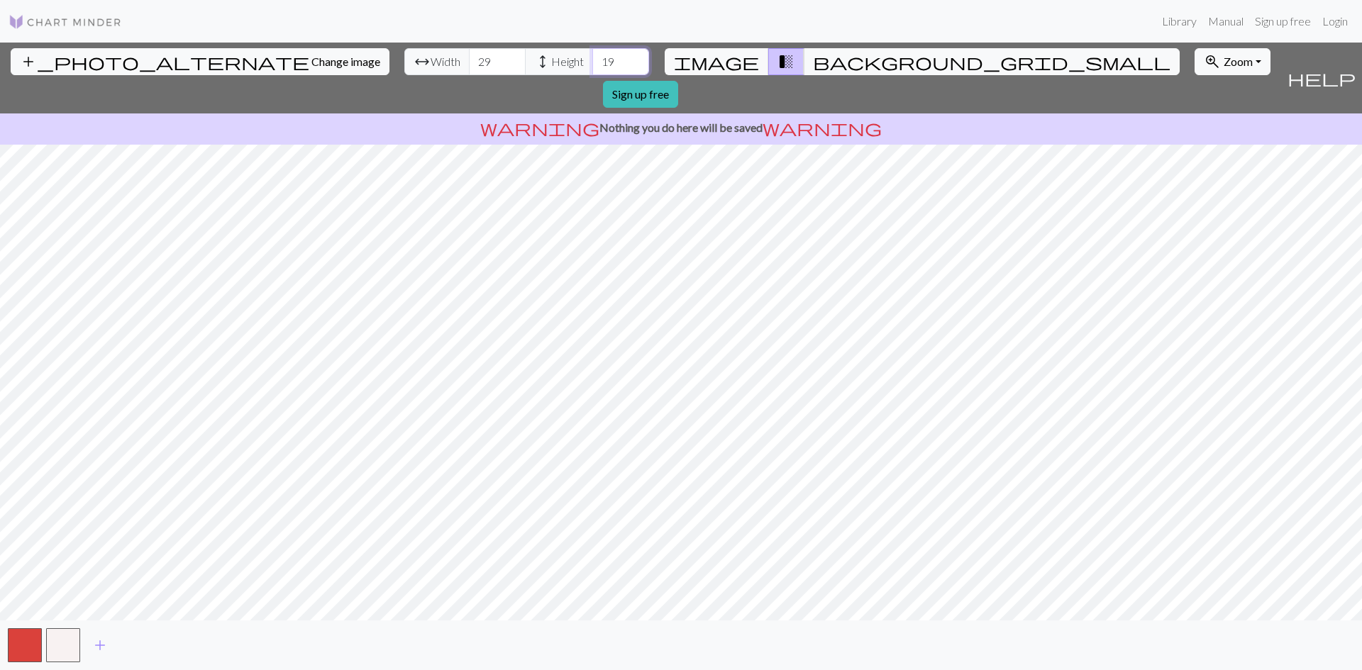
click at [592, 57] on input "19" at bounding box center [620, 61] width 57 height 27
click at [592, 57] on input "20" at bounding box center [620, 61] width 57 height 27
click at [592, 57] on input "21" at bounding box center [620, 61] width 57 height 27
click at [592, 57] on input "22" at bounding box center [620, 61] width 57 height 27
click at [592, 57] on input "23" at bounding box center [620, 61] width 57 height 27
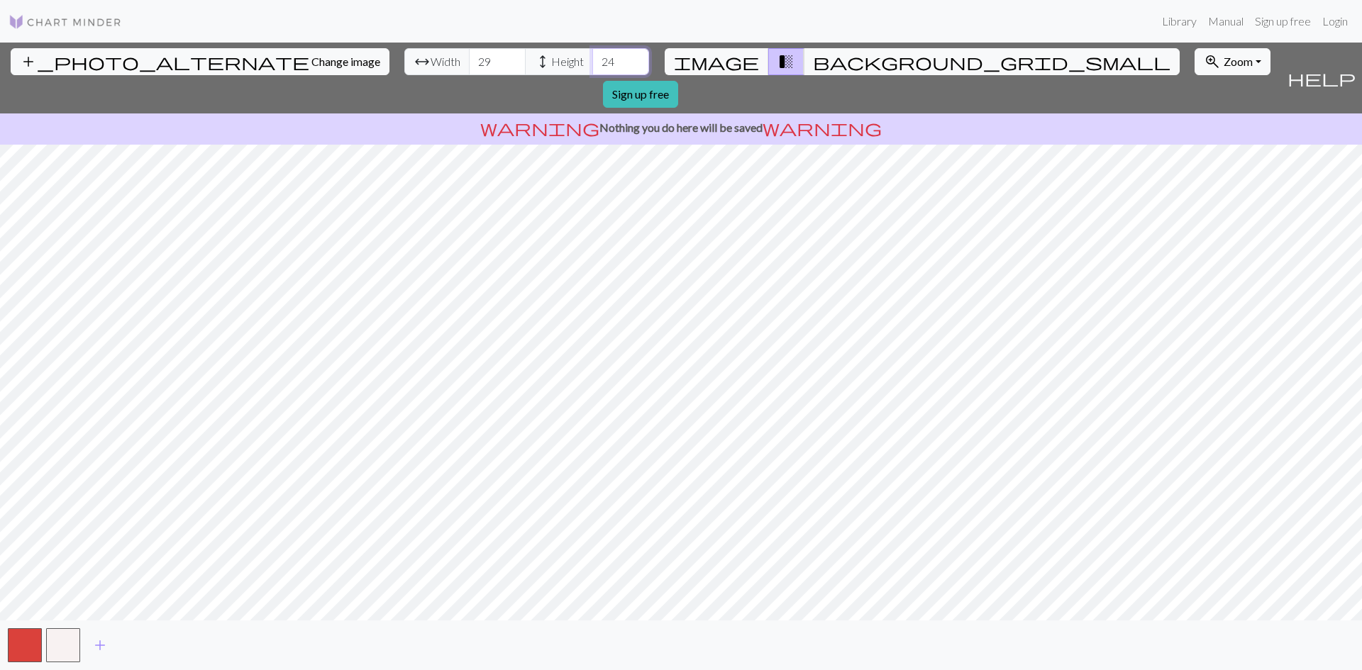
type input "24"
click at [592, 57] on input "24" at bounding box center [620, 61] width 57 height 27
click at [94, 646] on span "add" at bounding box center [99, 645] width 17 height 20
click at [94, 646] on button "button" at bounding box center [101, 645] width 34 height 34
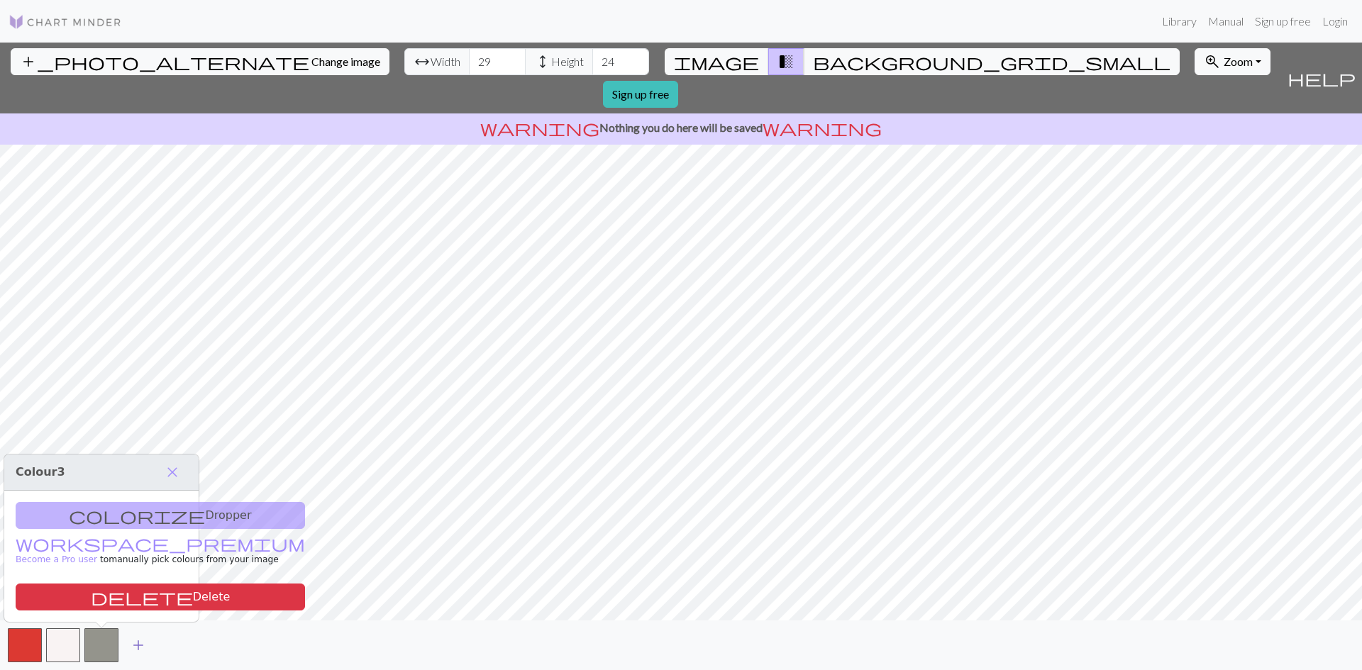
click at [128, 647] on button "add" at bounding box center [138, 645] width 35 height 27
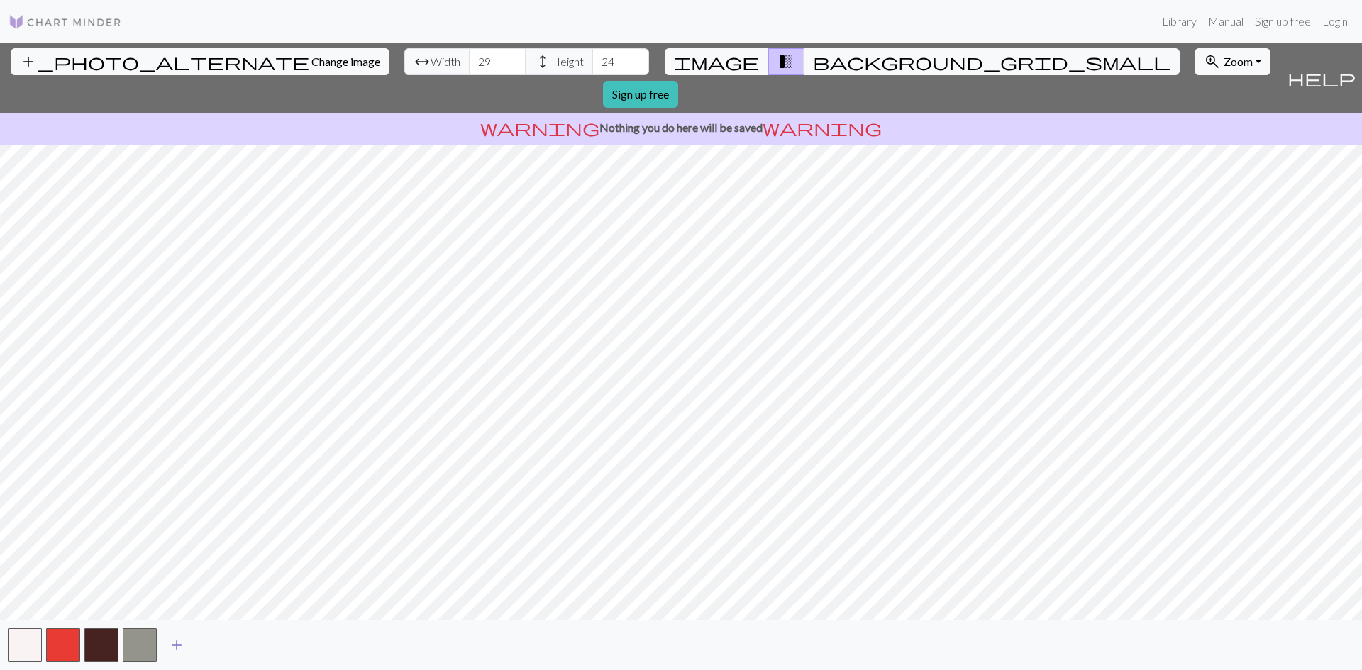
click at [176, 646] on span "add" at bounding box center [176, 645] width 17 height 20
click at [214, 642] on span "add" at bounding box center [214, 645] width 17 height 20
